Goal: Task Accomplishment & Management: Manage account settings

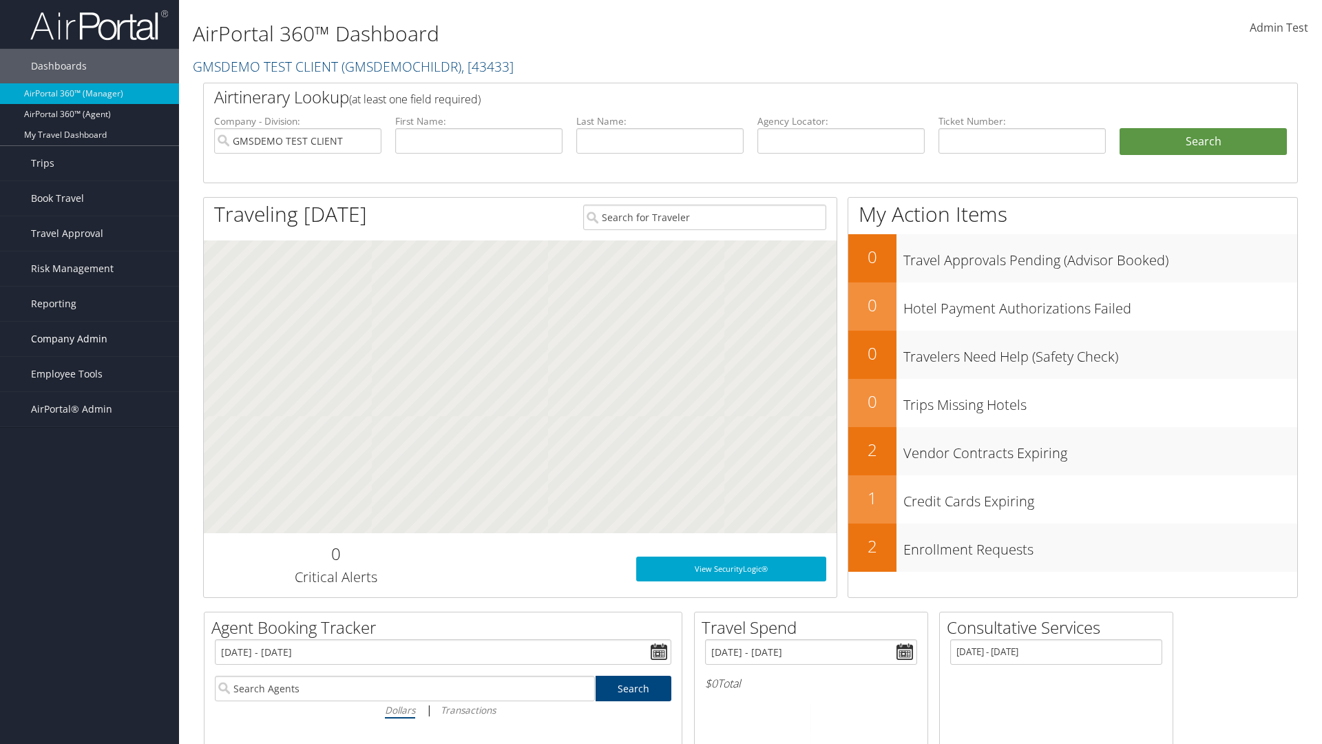
click at [90, 339] on span "Company Admin" at bounding box center [69, 339] width 76 height 34
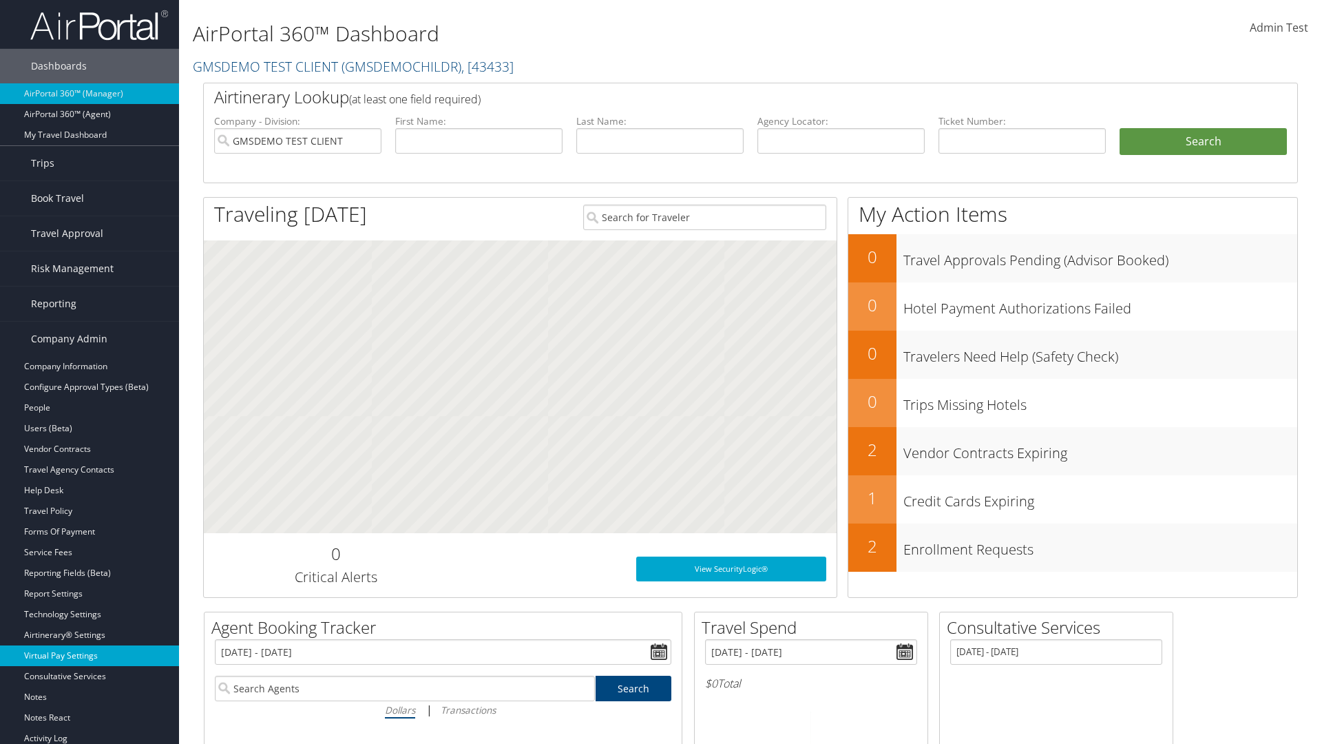
click at [90, 656] on link "Virtual Pay Settings" at bounding box center [89, 655] width 179 height 21
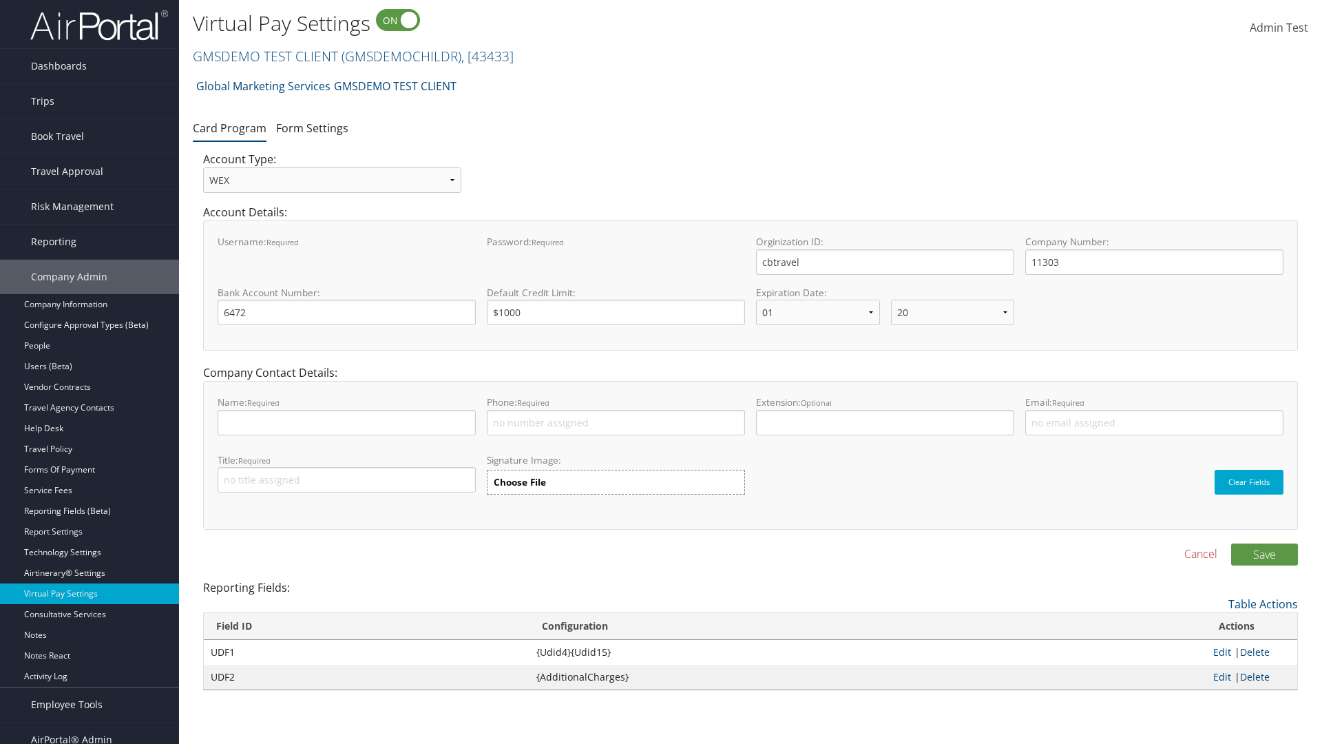
select select "20"
click at [312, 127] on link "Form Settings" at bounding box center [312, 128] width 72 height 15
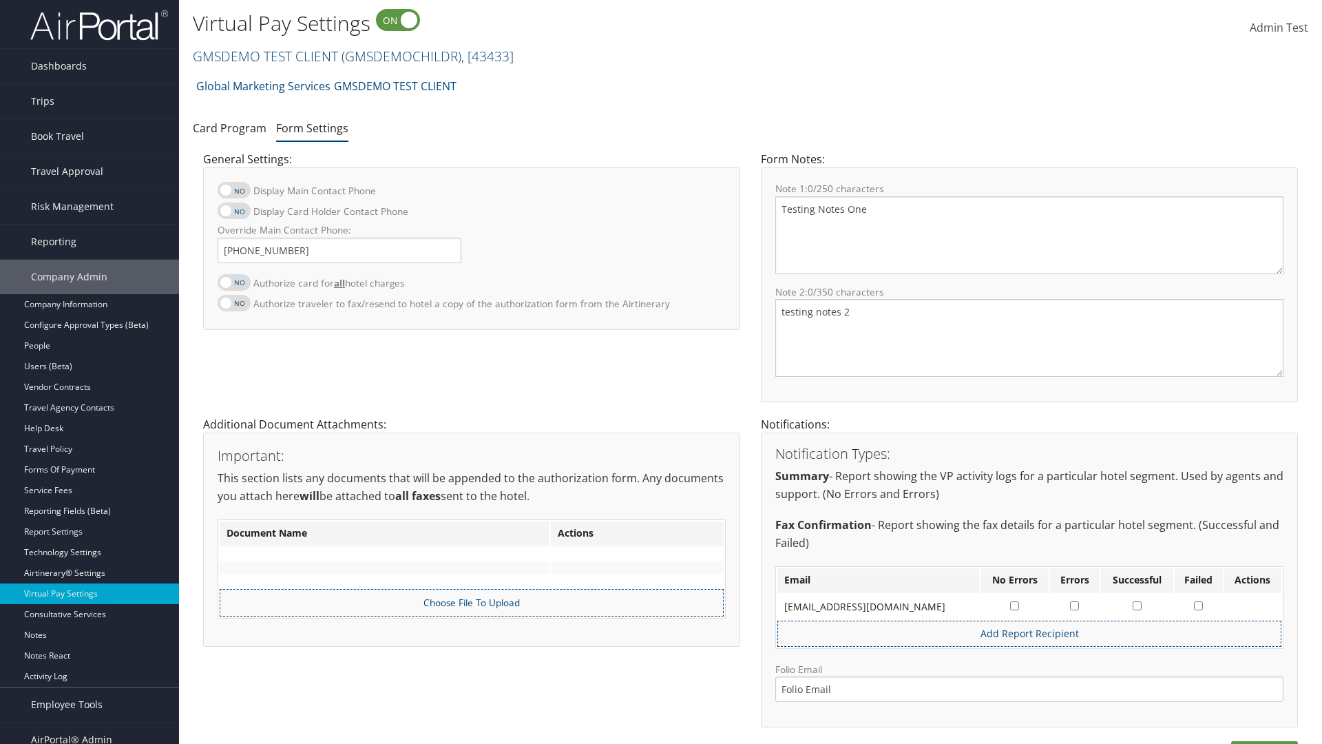
click at [264, 56] on link "GMSDEMO TEST CLIENT ( GMSDEMOCHILDR ) , [ 43433 ]" at bounding box center [353, 56] width 321 height 19
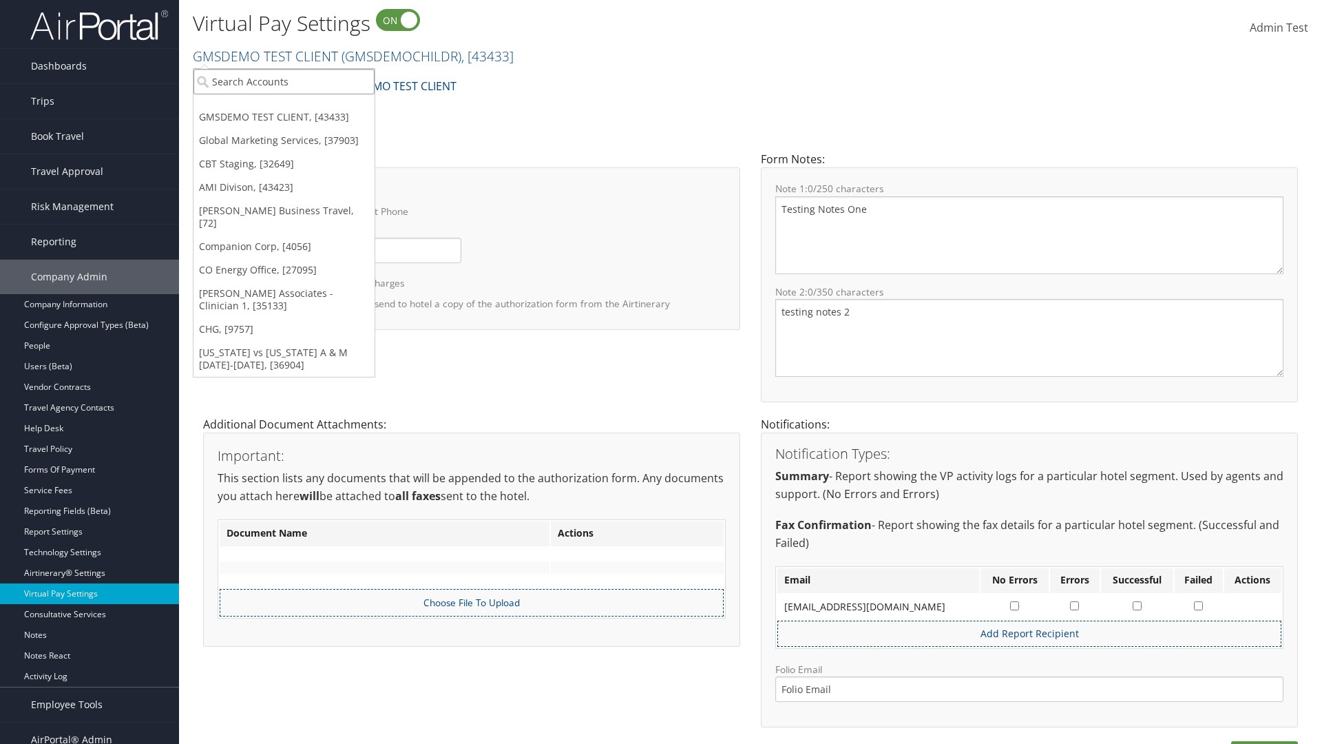
click at [284, 81] on input "search" at bounding box center [284, 81] width 181 height 25
type input "[PERSON_NAME] Business Travel"
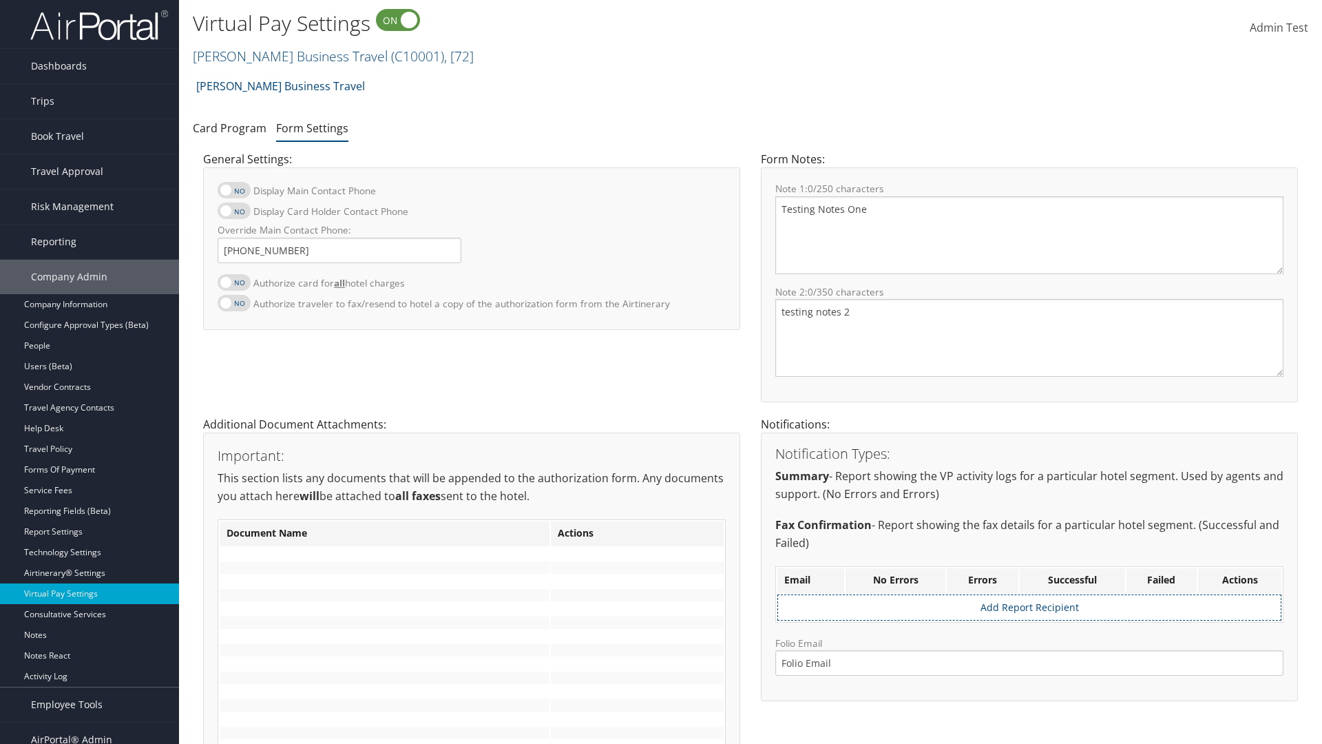
click at [234, 282] on label at bounding box center [234, 282] width 33 height 17
click at [233, 285] on input "Authorize card for all hotel charges" at bounding box center [229, 289] width 9 height 9
checkbox input "true"
click at [234, 211] on label at bounding box center [234, 211] width 33 height 17
click at [233, 214] on input "Display Card Holder Contact Phone" at bounding box center [229, 218] width 9 height 9
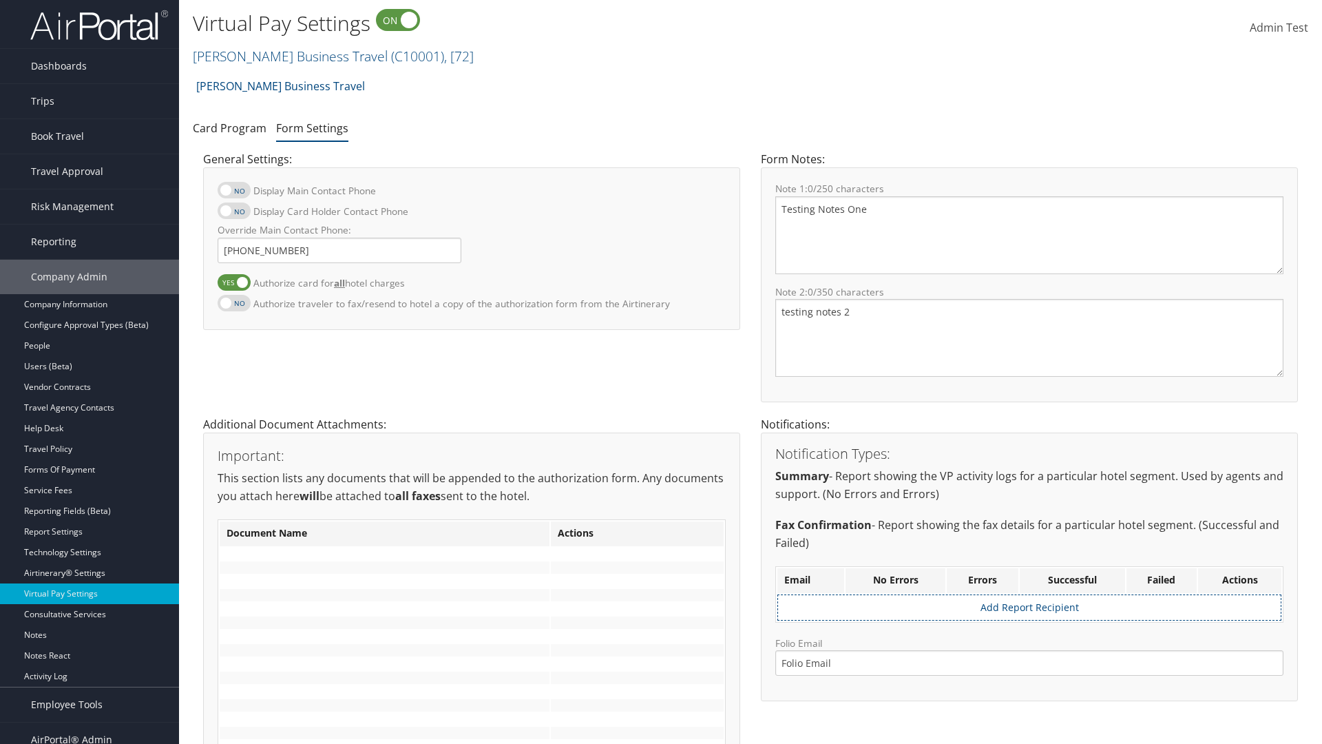
checkbox input "true"
click at [234, 190] on label at bounding box center [234, 190] width 33 height 17
click at [233, 193] on input "Display Main Contact Phone" at bounding box center [229, 197] width 9 height 9
checkbox input "true"
click at [234, 302] on label at bounding box center [234, 303] width 33 height 17
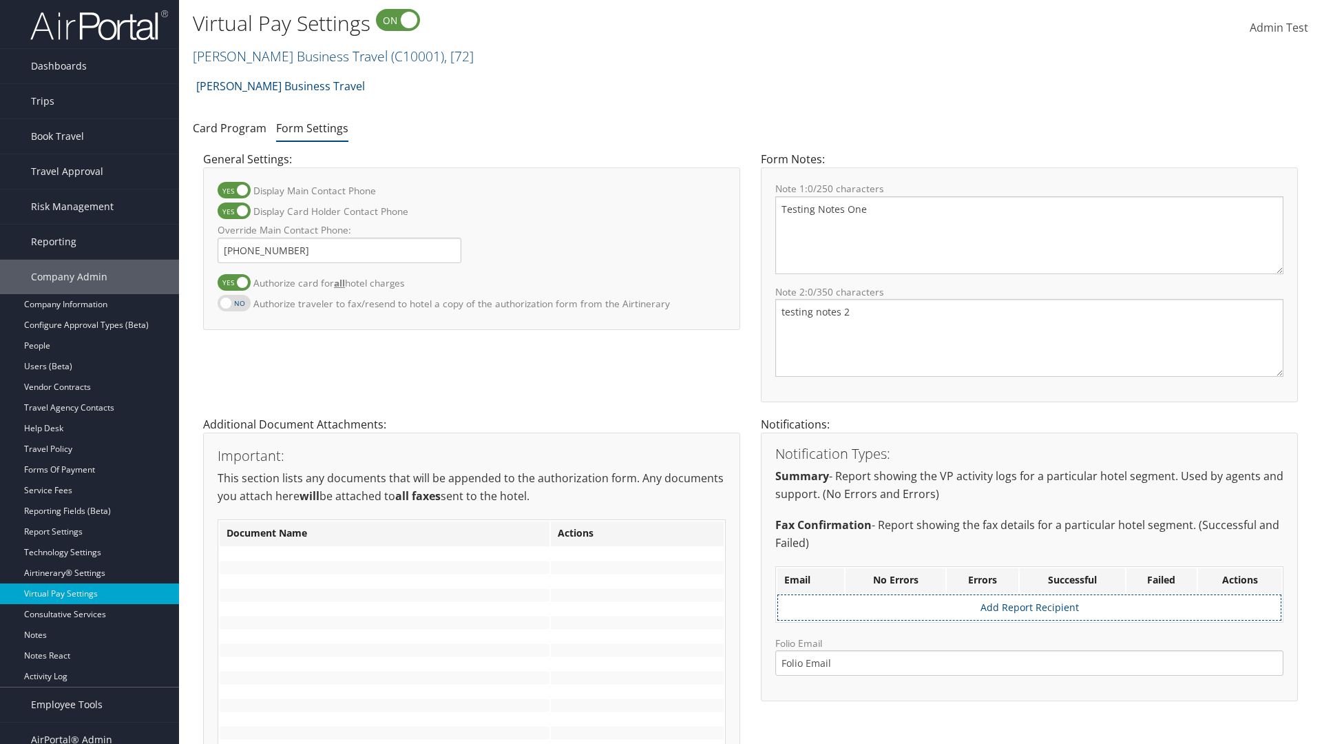
click at [233, 306] on input "Authorize traveler to fax/resend to hotel a copy of the authorization form from…" at bounding box center [229, 310] width 9 height 9
checkbox input "true"
click at [234, 282] on label at bounding box center [234, 282] width 33 height 17
click at [233, 285] on input "Authorize card for all hotel charges" at bounding box center [229, 289] width 9 height 9
checkbox input "false"
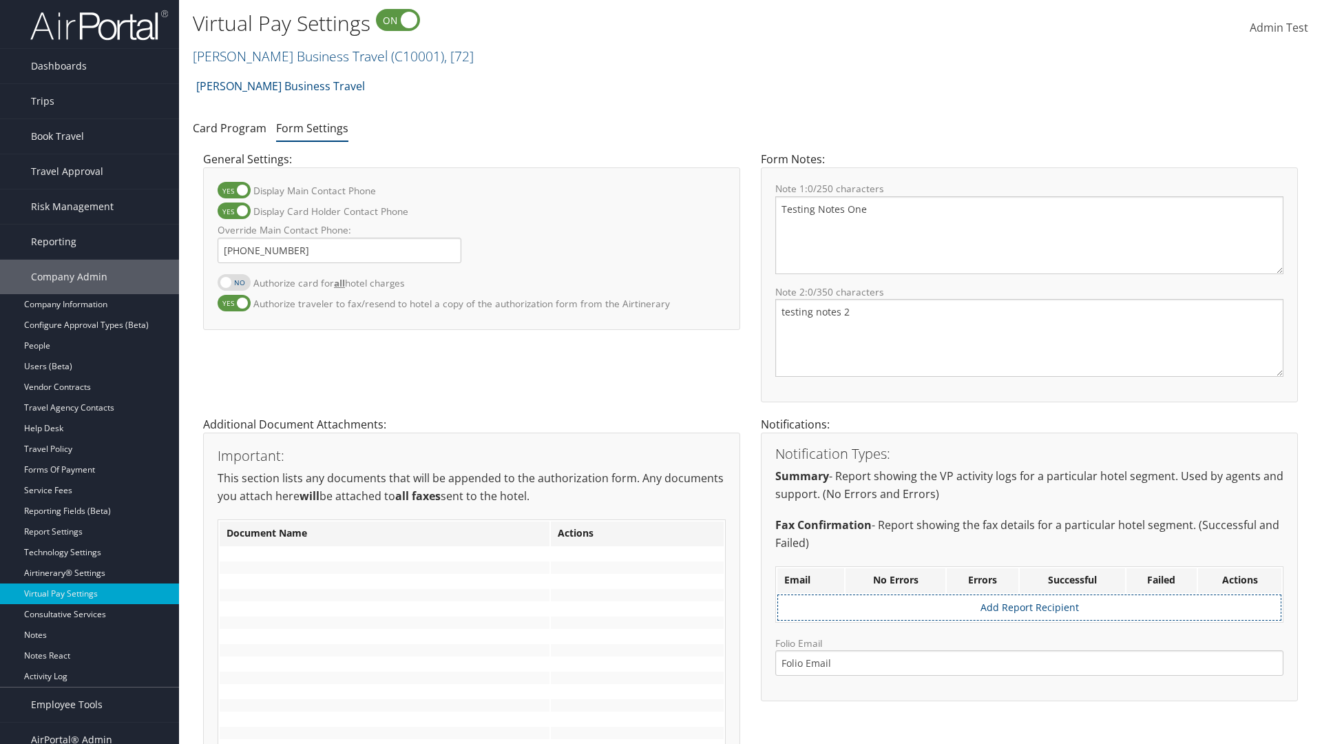
click at [234, 211] on label at bounding box center [234, 211] width 33 height 17
click at [233, 214] on input "Display Card Holder Contact Phone" at bounding box center [229, 218] width 9 height 9
checkbox input "false"
click at [234, 190] on label at bounding box center [234, 190] width 33 height 17
click at [233, 193] on input "Display Main Contact Phone" at bounding box center [229, 197] width 9 height 9
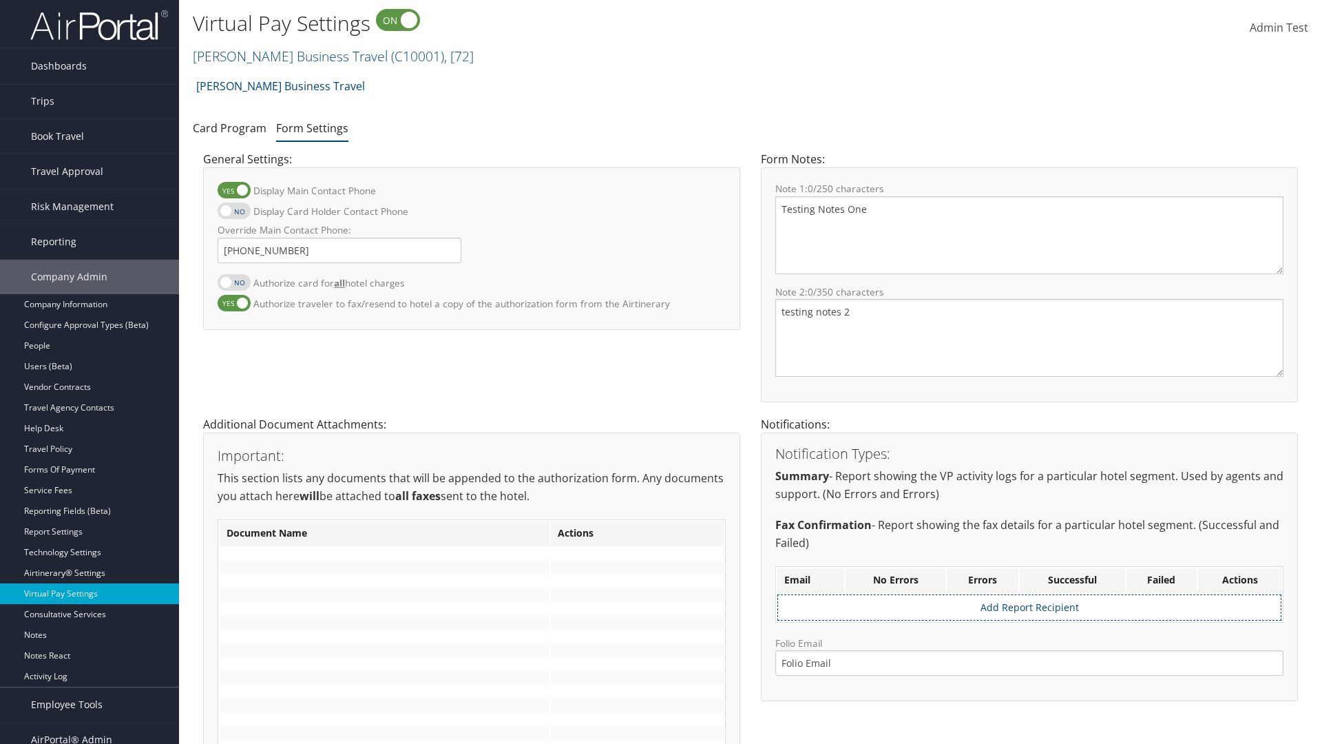
checkbox input "false"
click at [234, 302] on label at bounding box center [234, 303] width 33 height 17
click at [233, 306] on input "Authorize traveler to fax/resend to hotel a copy of the authorization form from…" at bounding box center [229, 310] width 9 height 9
checkbox input "false"
click at [340, 250] on input "Override Main Contact Phone:" at bounding box center [340, 250] width 244 height 25
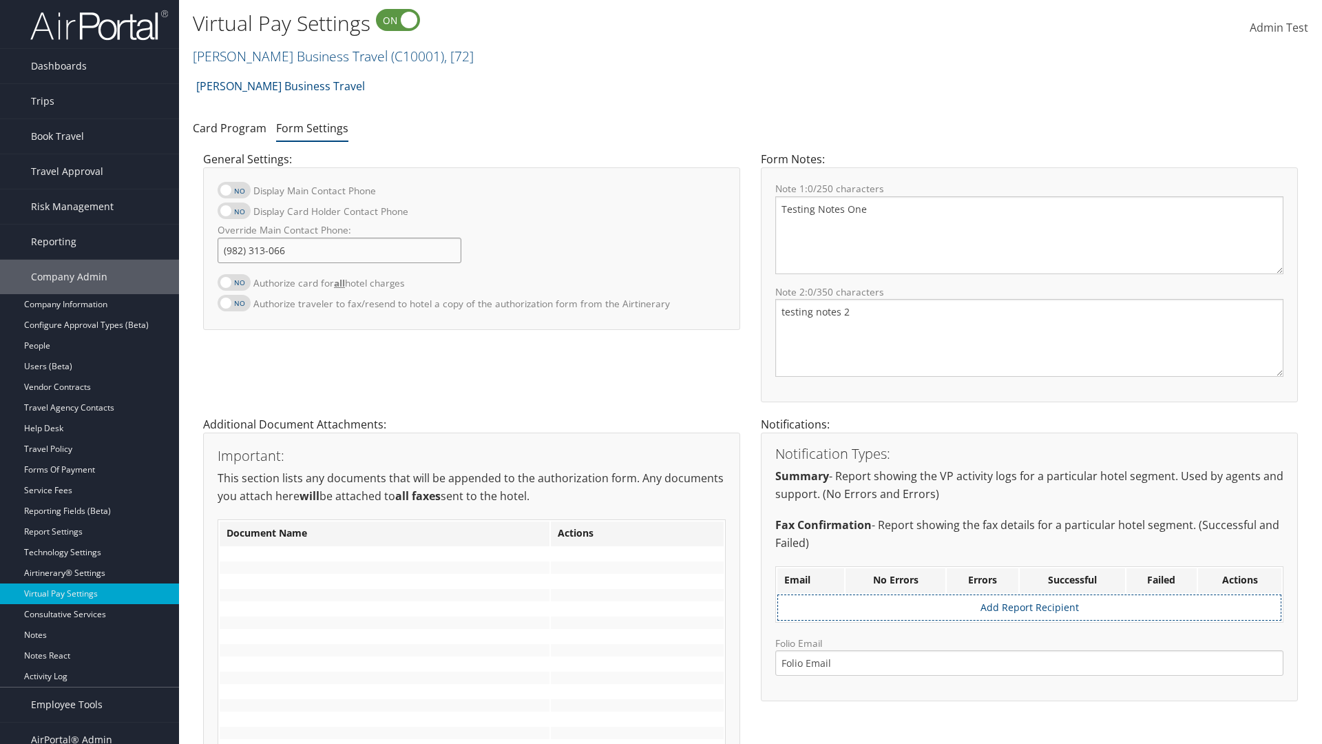
type input "[PHONE_NUMBER]"
click at [1030, 235] on textarea "Testing Notes One" at bounding box center [1030, 235] width 508 height 78
type textarea "Testing Notes One"
click at [1030, 338] on textarea "testing notes 2" at bounding box center [1030, 338] width 508 height 78
type textarea "testing notes 2"
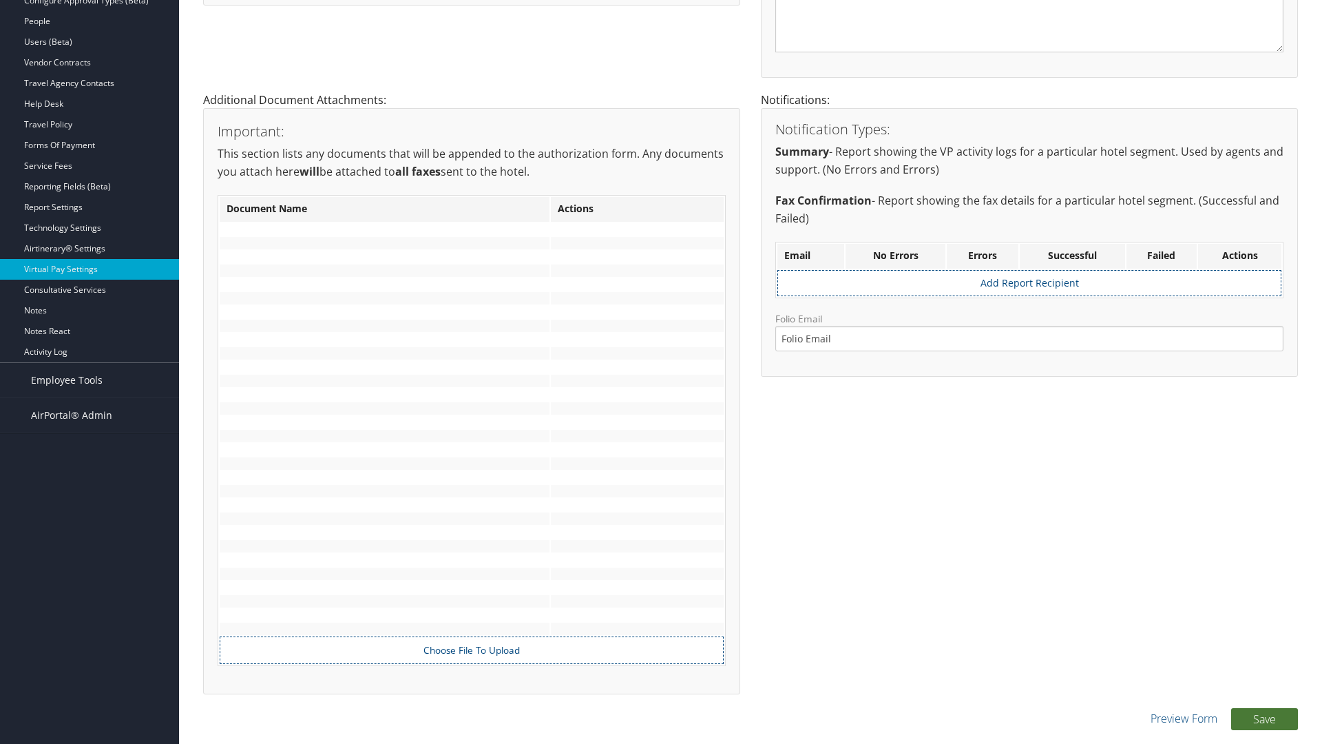
click at [1265, 718] on button "Save" at bounding box center [1265, 719] width 67 height 22
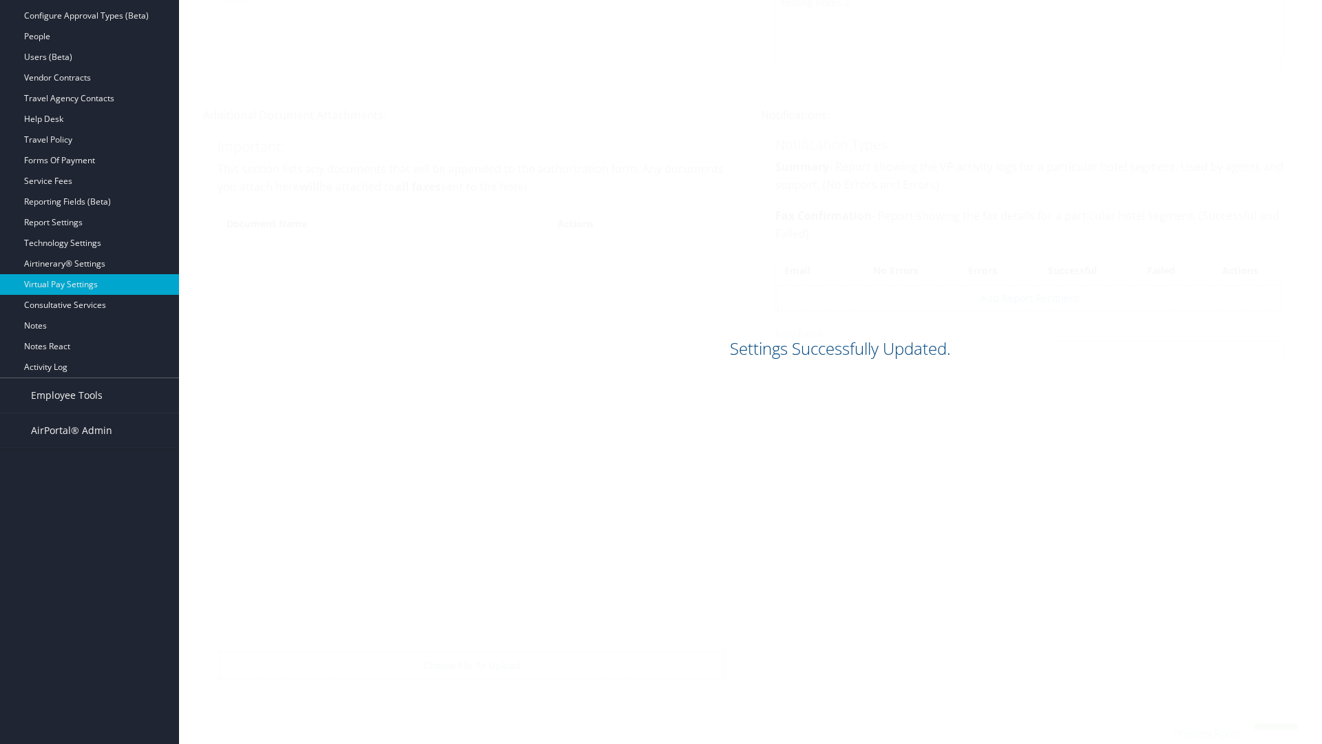
scroll to position [309, 0]
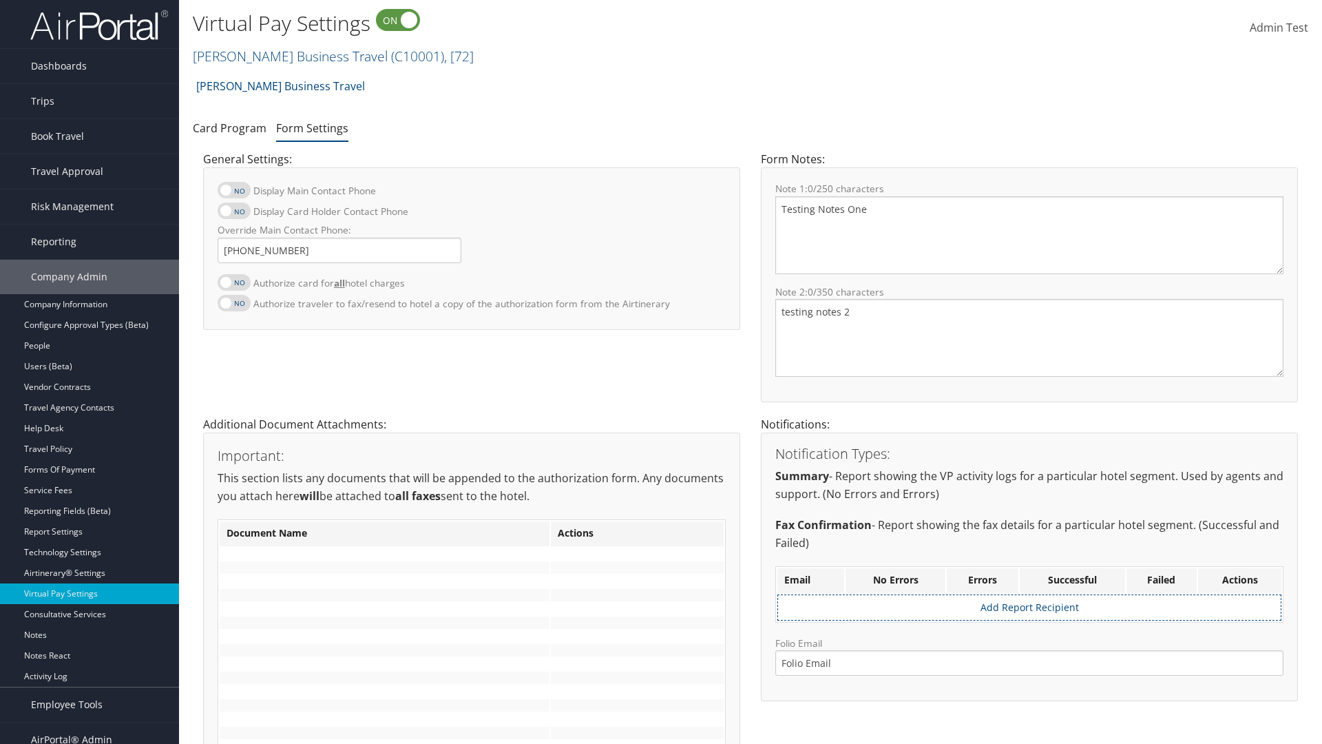
scroll to position [309, 0]
